Goal: Transaction & Acquisition: Purchase product/service

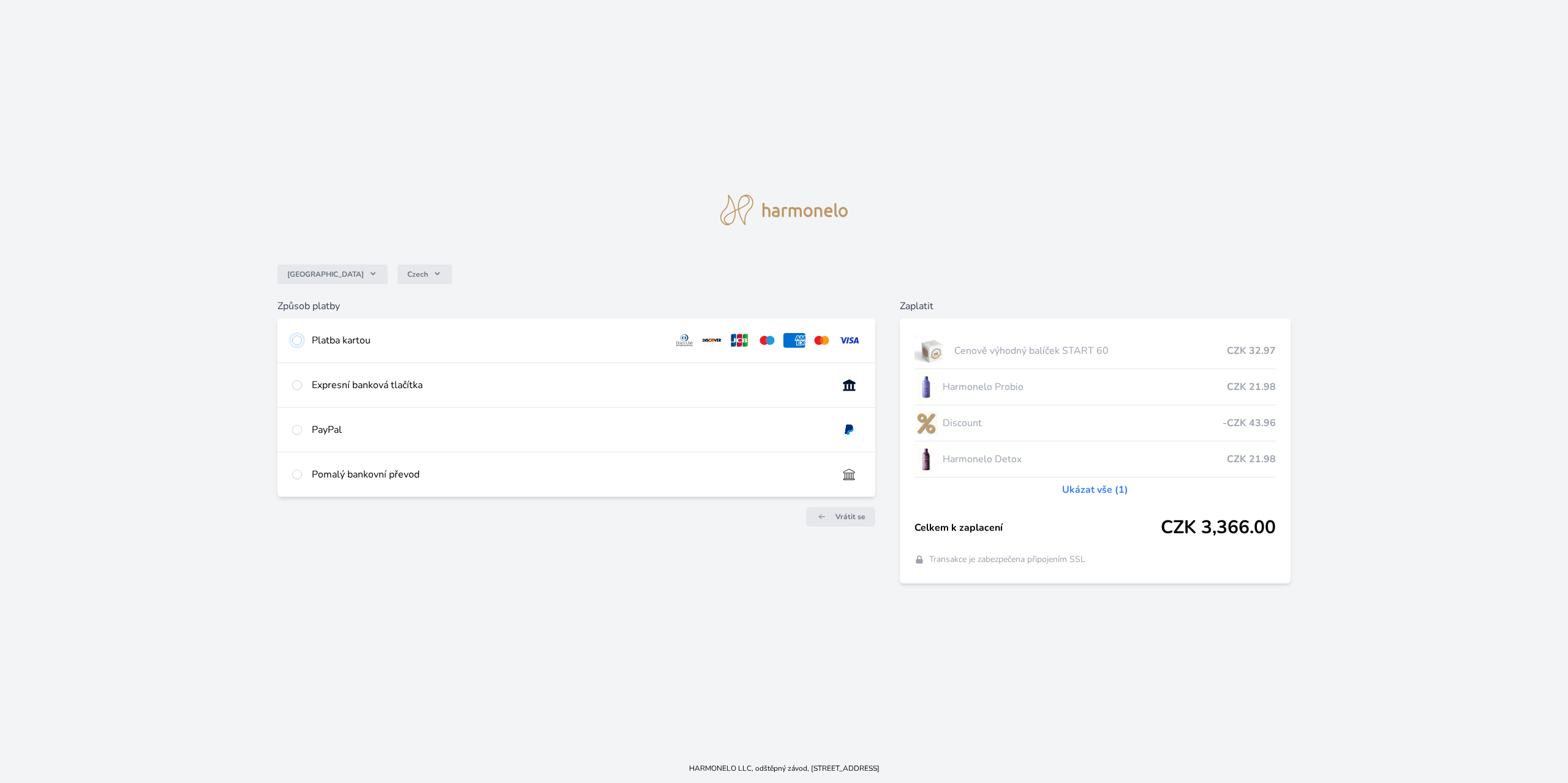
click at [300, 341] on input "radio" at bounding box center [297, 340] width 10 height 10
radio input "true"
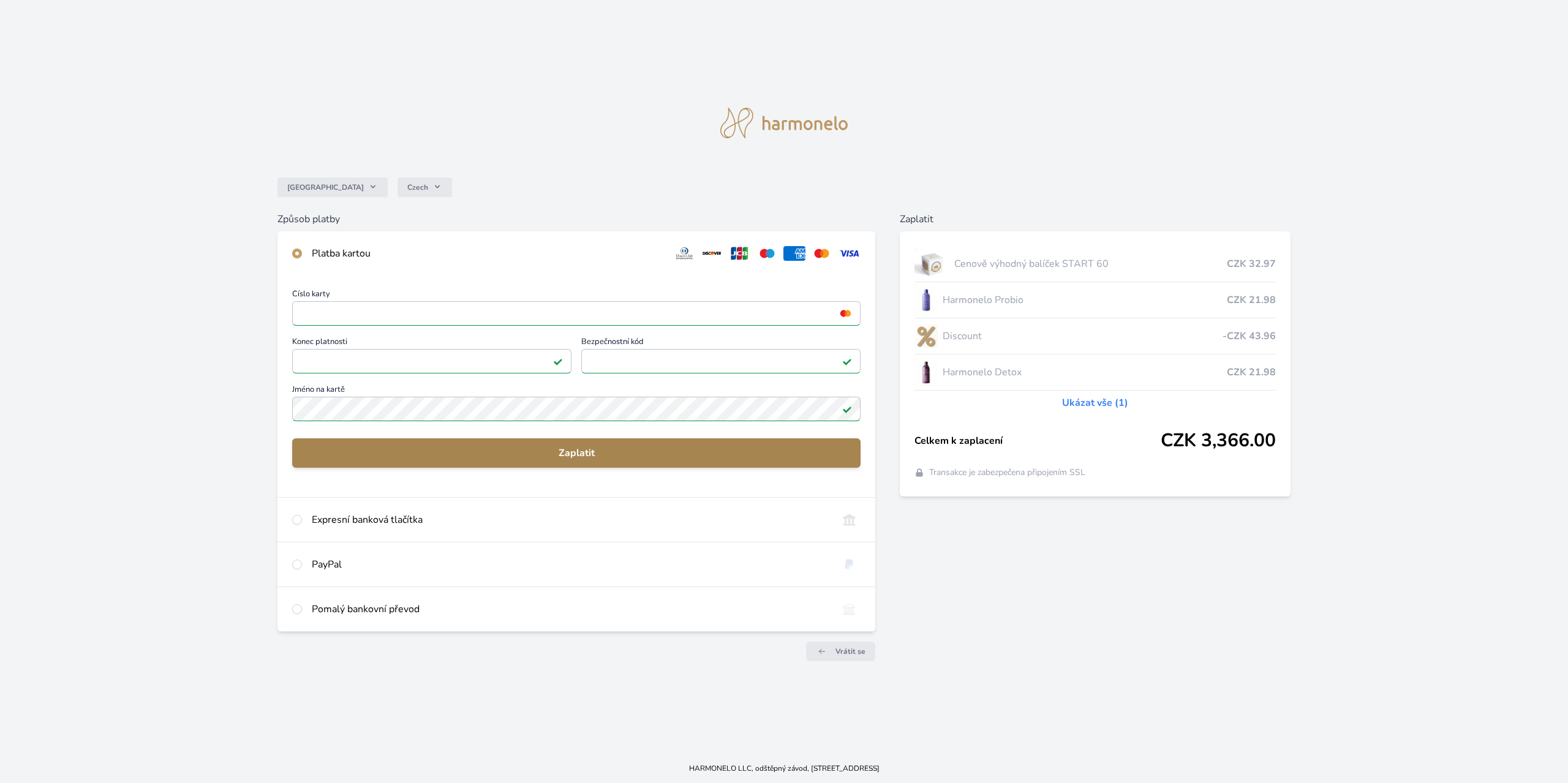
click at [612, 446] on span "Zaplatit" at bounding box center [577, 453] width 549 height 14
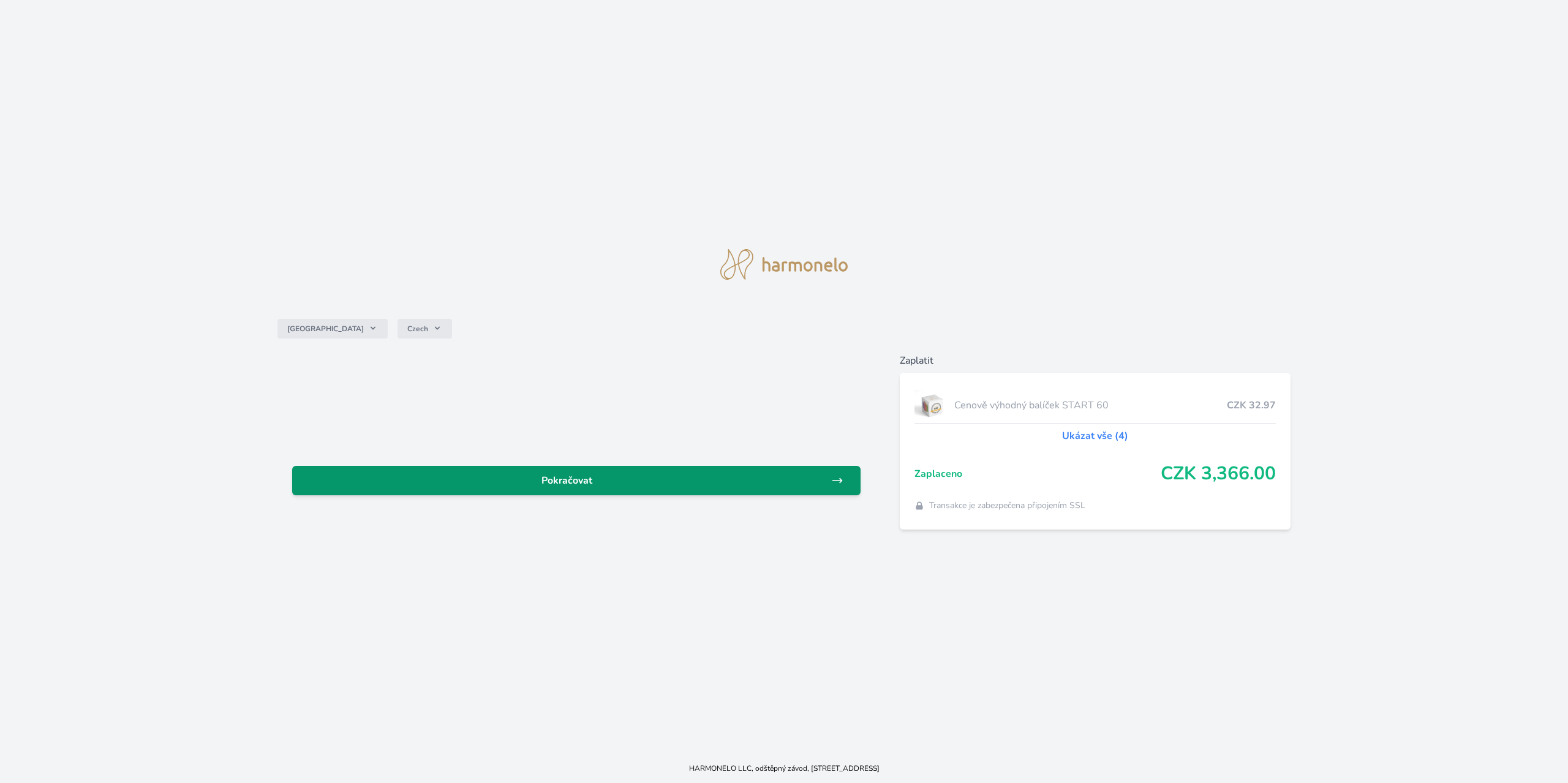
click at [697, 491] on link "Pokračovat" at bounding box center [576, 480] width 568 height 30
